Goal: Information Seeking & Learning: Learn about a topic

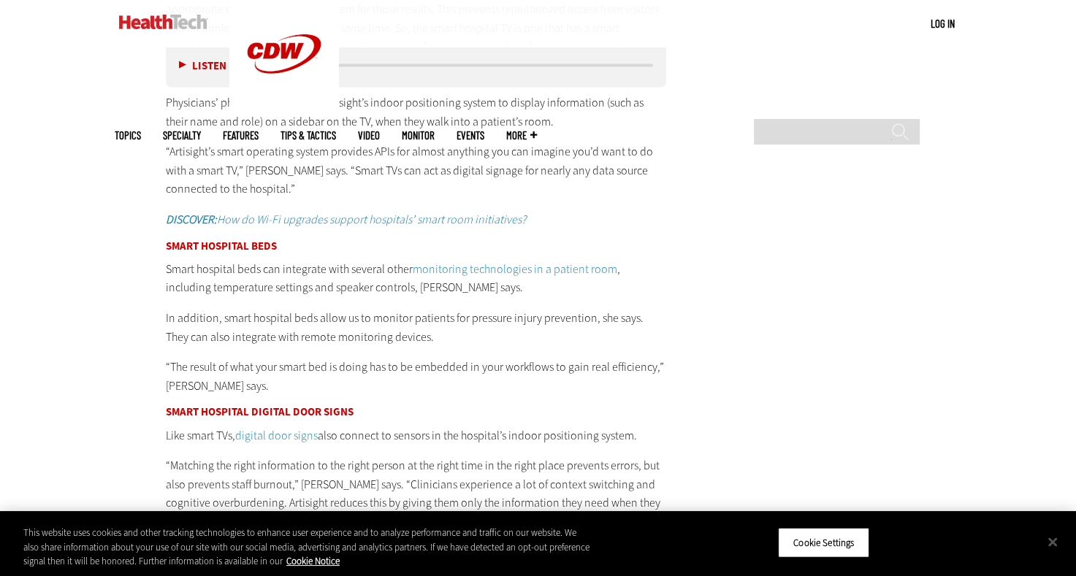
scroll to position [3068, 0]
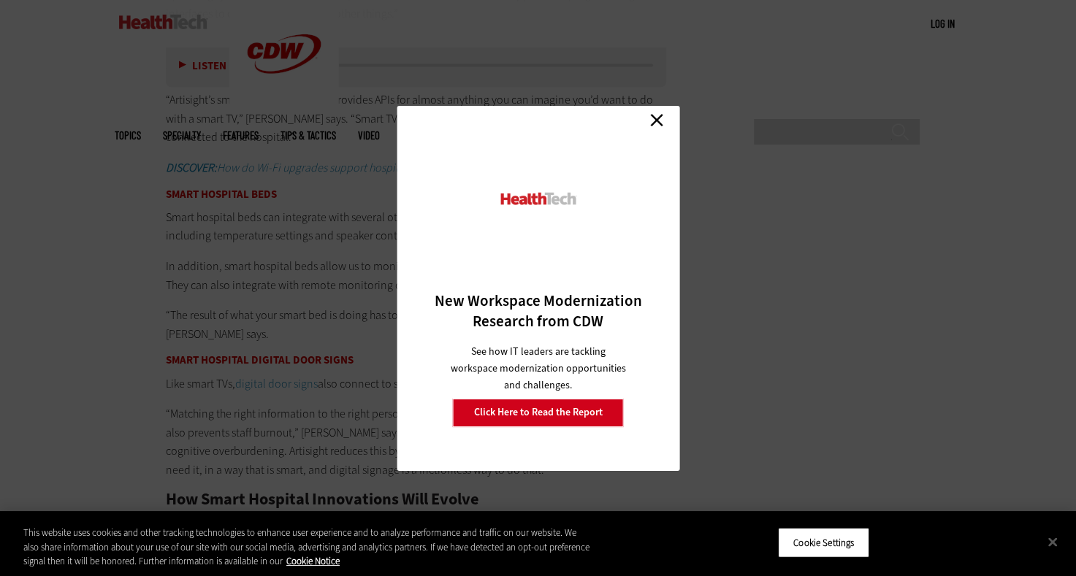
click at [655, 120] on link "Close" at bounding box center [657, 121] width 22 height 22
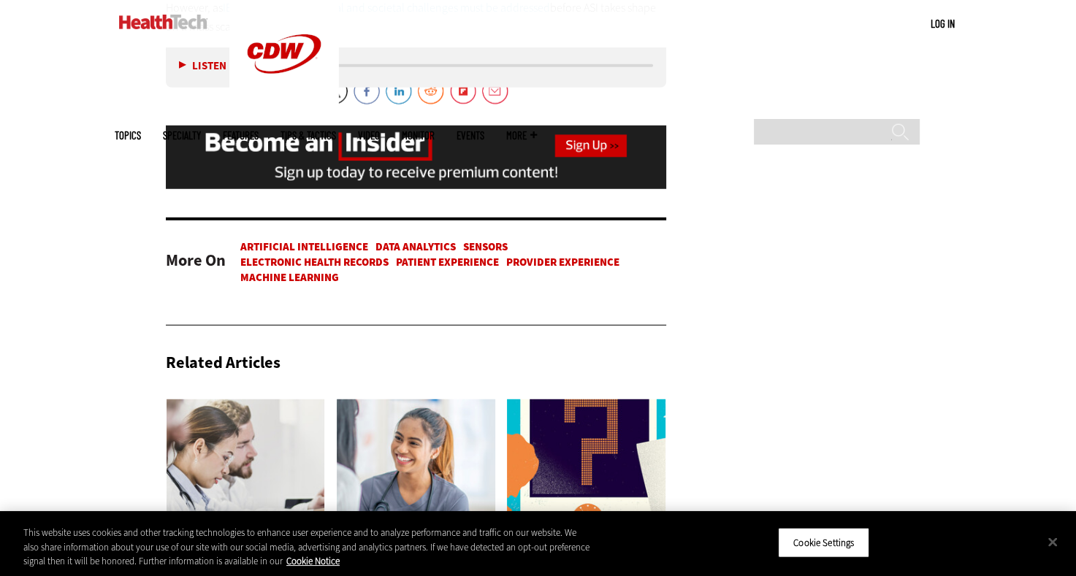
scroll to position [4018, 0]
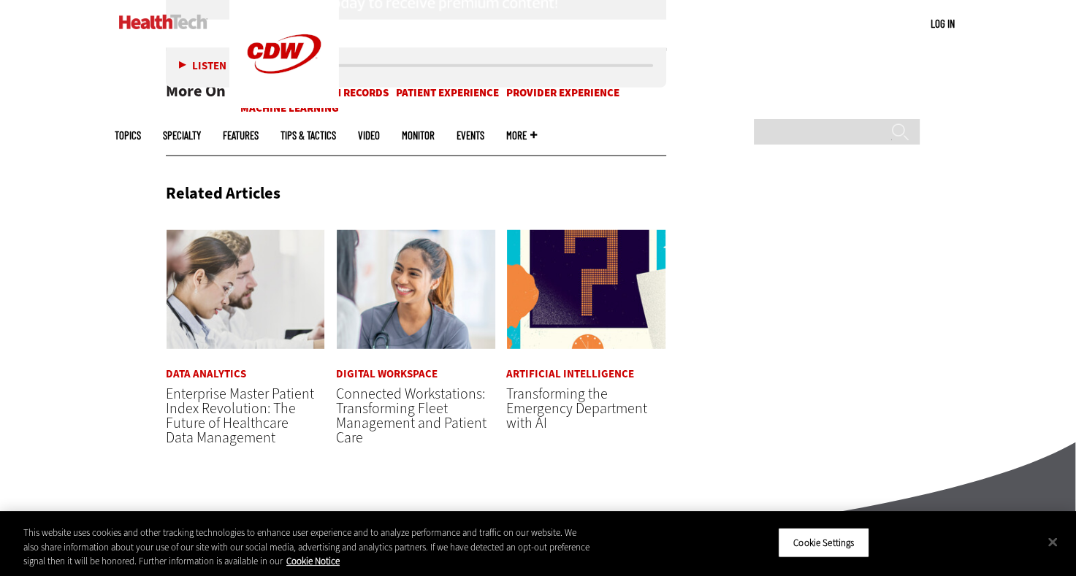
click at [588, 369] on link "Artificial Intelligence" at bounding box center [570, 374] width 128 height 11
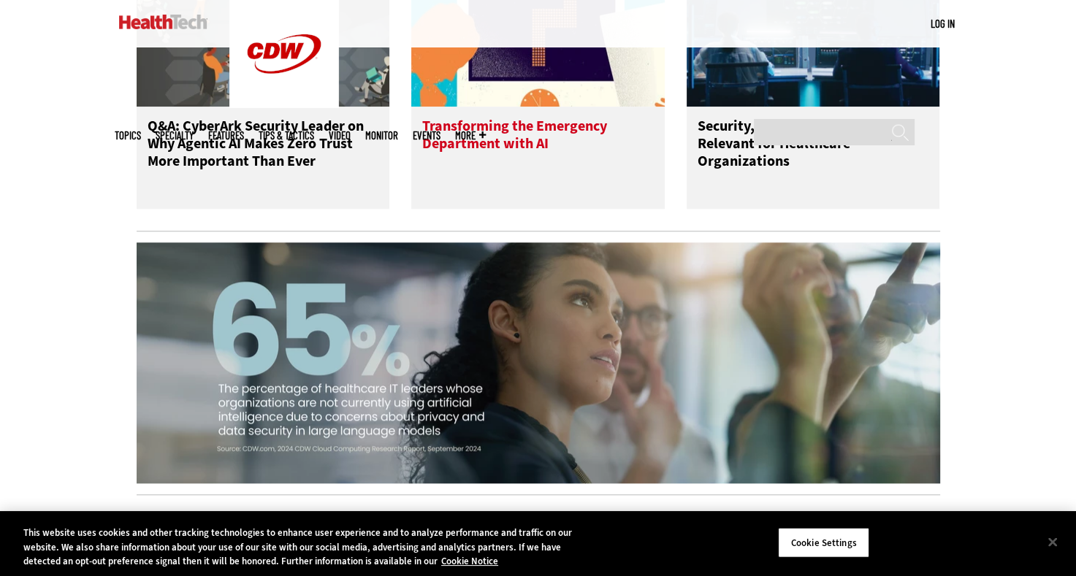
scroll to position [1169, 0]
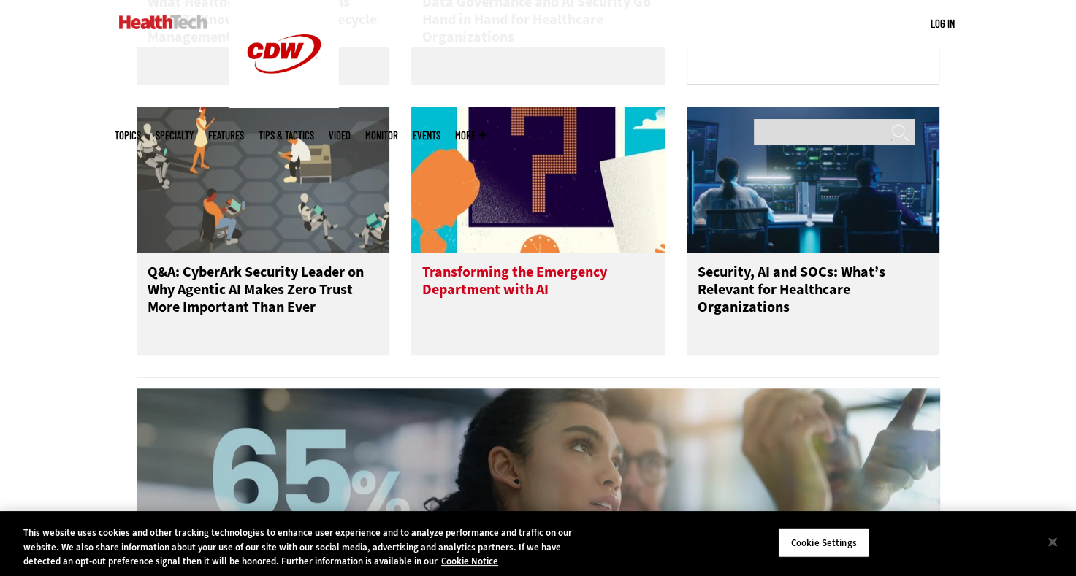
click at [546, 289] on h3 "Transforming the Emergency Department with AI" at bounding box center [538, 293] width 232 height 58
